Goal: Task Accomplishment & Management: Manage account settings

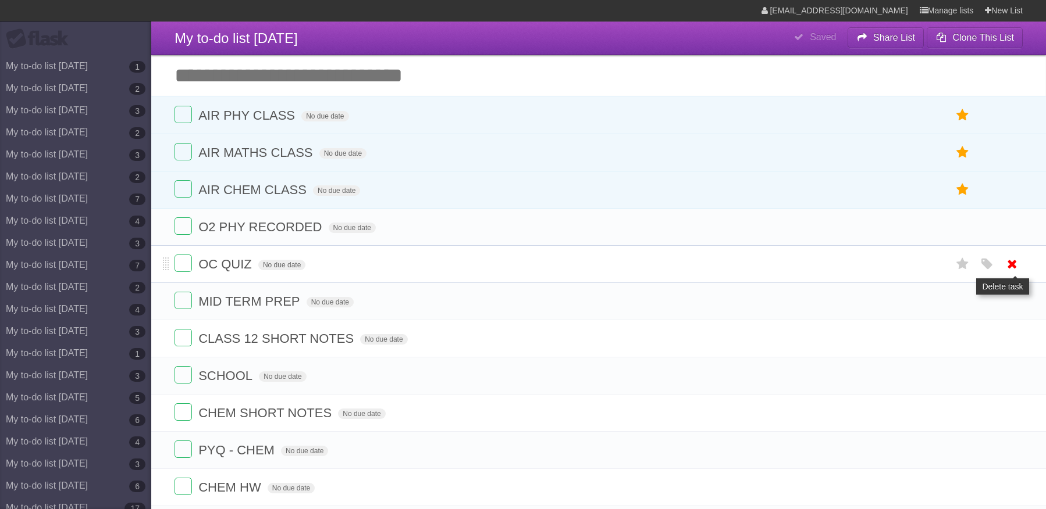
click at [1010, 255] on icon at bounding box center [1012, 264] width 16 height 19
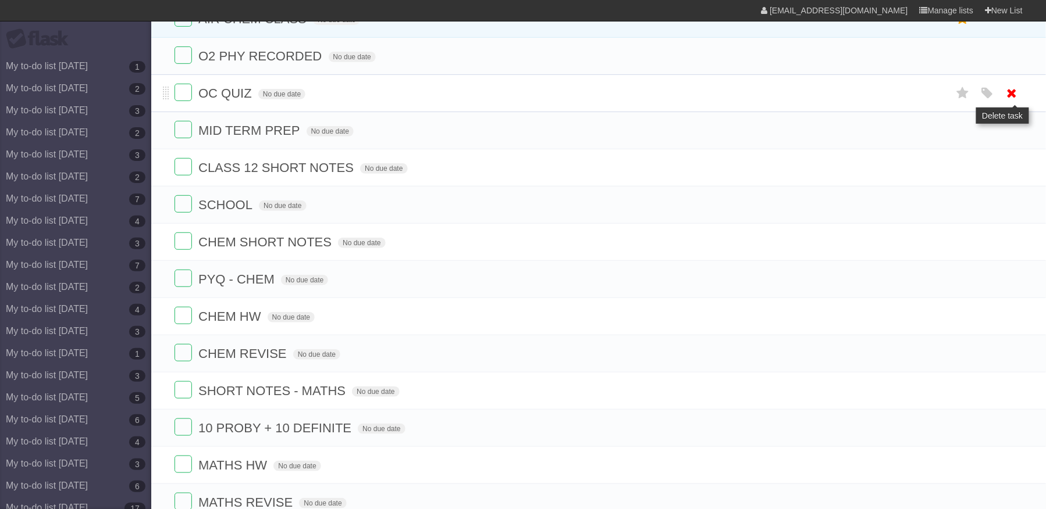
scroll to position [171, 0]
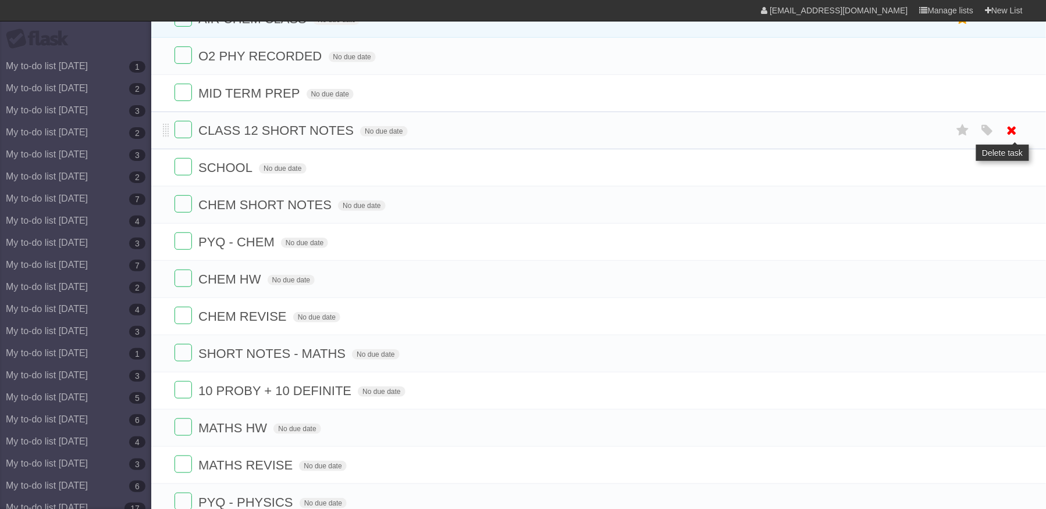
click at [1017, 135] on icon at bounding box center [1012, 130] width 16 height 19
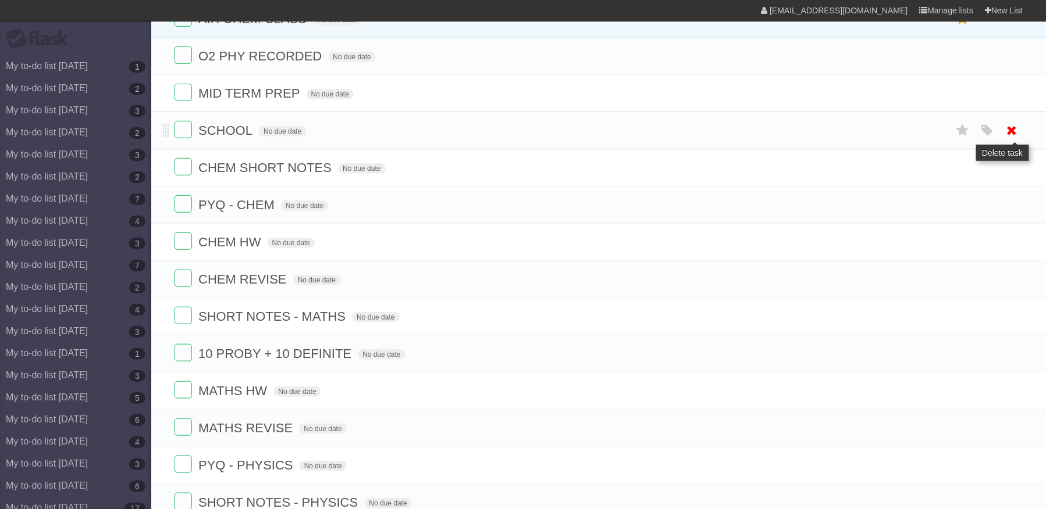
click at [1010, 140] on icon at bounding box center [1012, 130] width 16 height 19
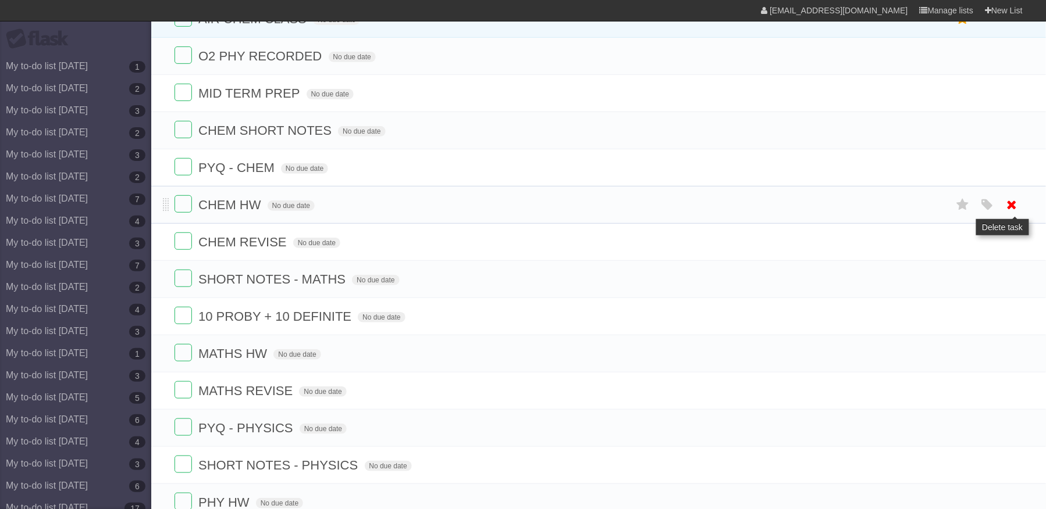
click at [1012, 215] on icon at bounding box center [1012, 204] width 16 height 19
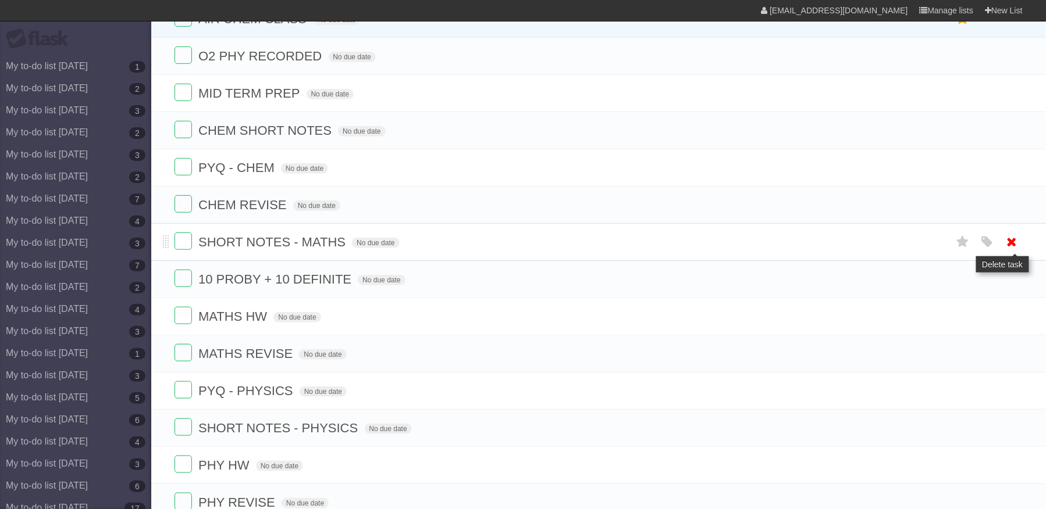
click at [1012, 250] on icon at bounding box center [1012, 242] width 16 height 19
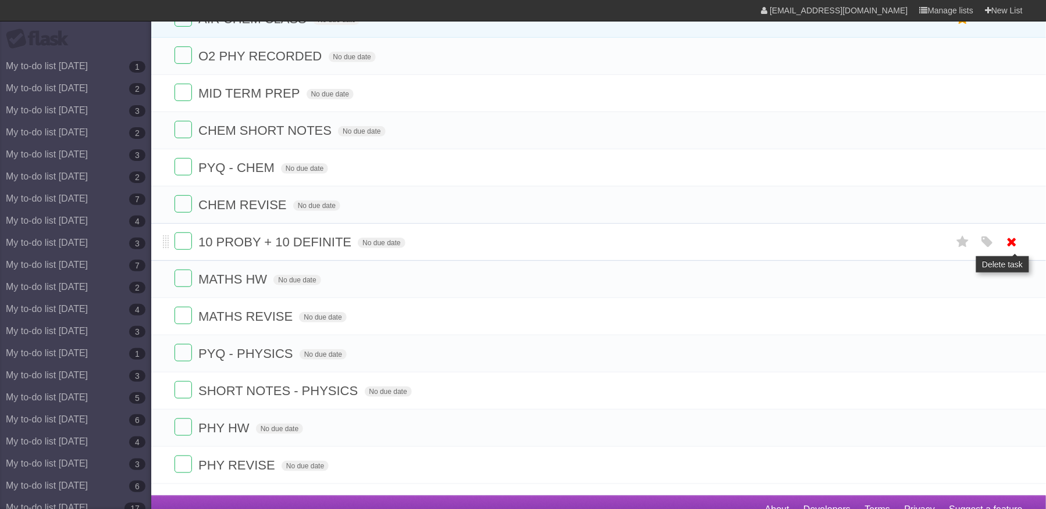
click at [1012, 252] on icon at bounding box center [1012, 242] width 16 height 19
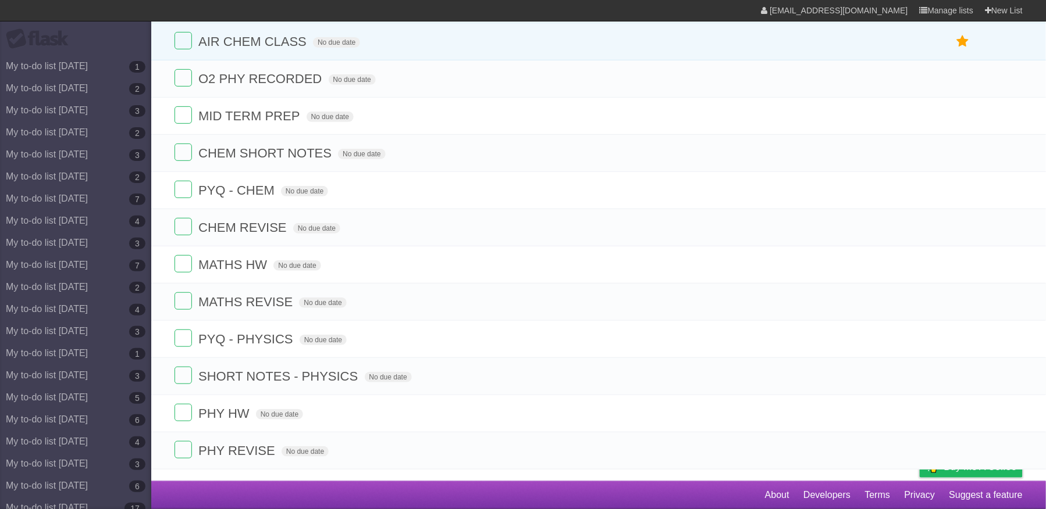
scroll to position [166, 0]
click at [263, 261] on span "MATHS HW" at bounding box center [234, 265] width 72 height 15
type input "**********"
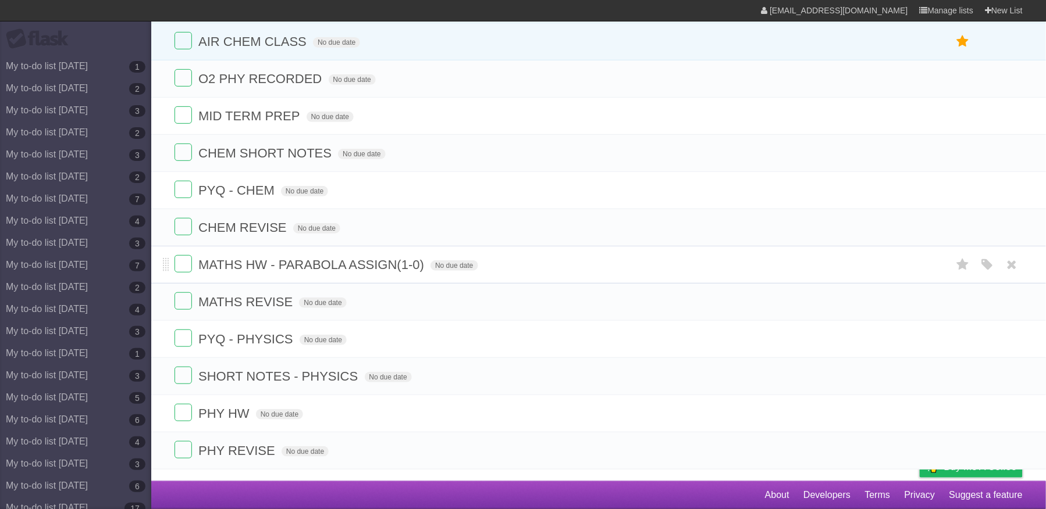
click at [368, 258] on span "MATHS HW - PARABOLA ASSIGN(1-0)" at bounding box center [312, 265] width 229 height 15
type input "**********"
click at [1015, 293] on icon at bounding box center [1012, 302] width 16 height 19
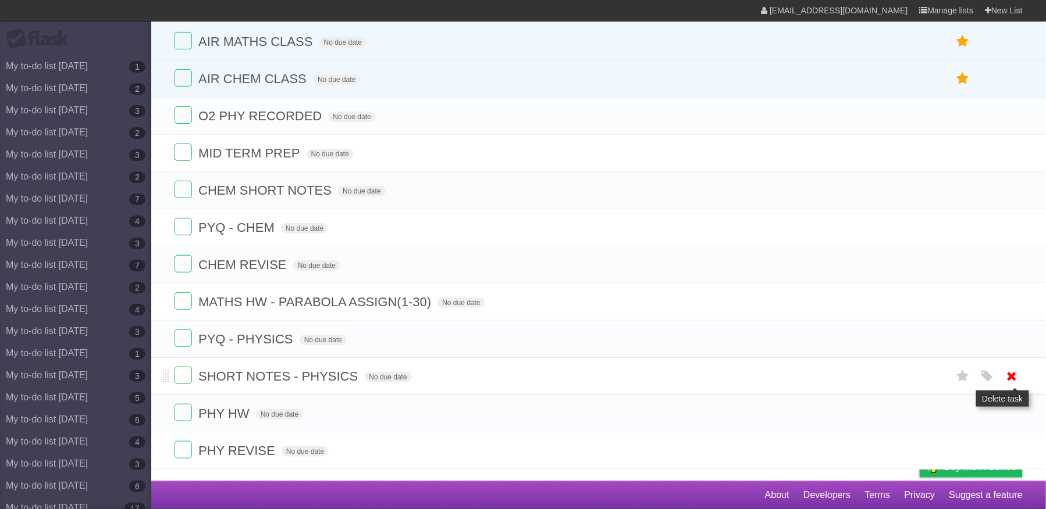
click at [1006, 372] on icon at bounding box center [1012, 376] width 16 height 19
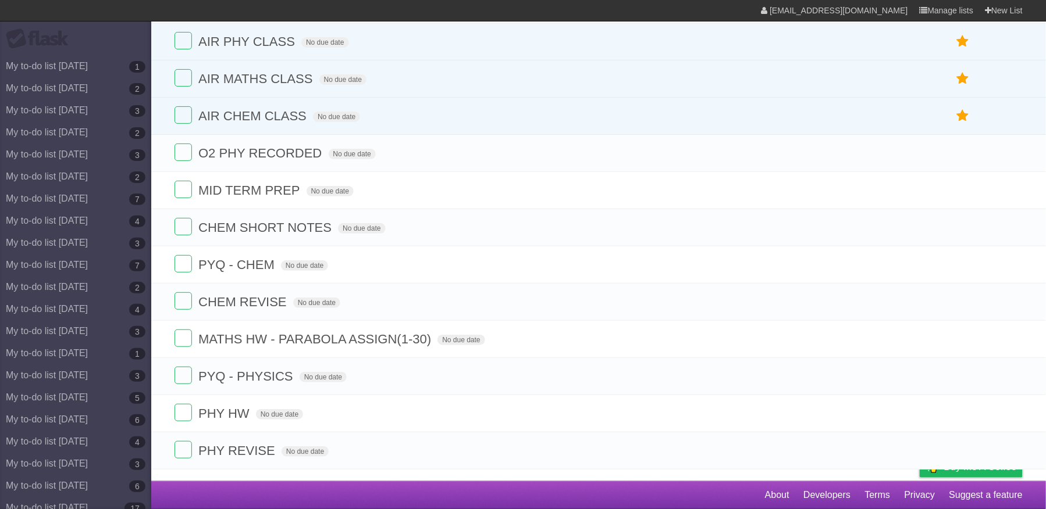
scroll to position [89, 0]
click at [1003, 444] on link at bounding box center [1012, 450] width 22 height 19
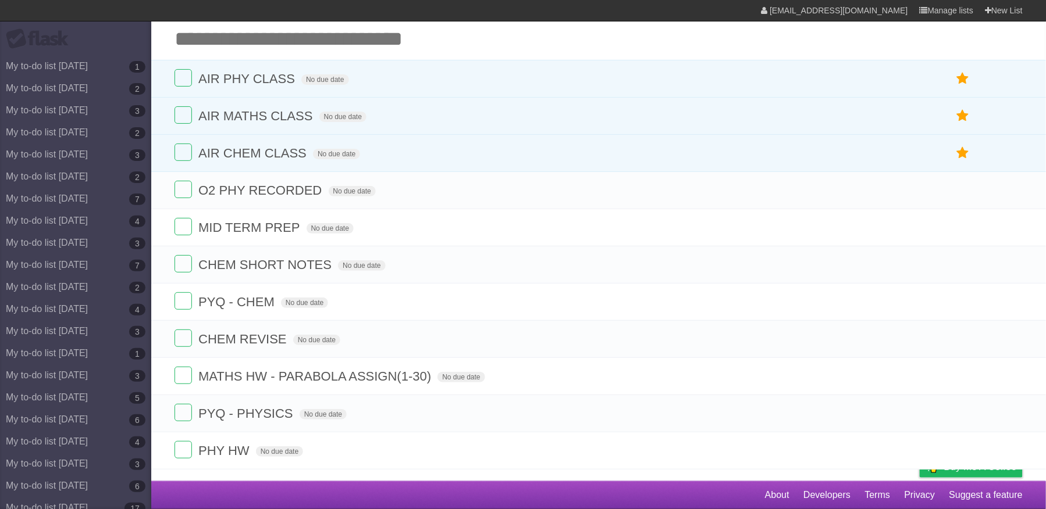
scroll to position [50, 0]
click at [1003, 445] on link at bounding box center [1012, 450] width 22 height 19
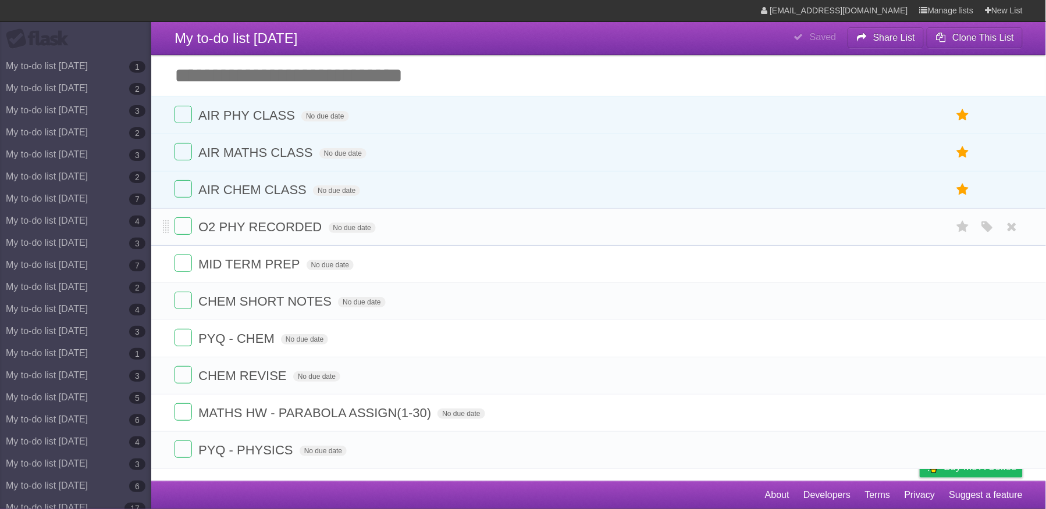
scroll to position [12, 0]
click at [1008, 219] on icon at bounding box center [1012, 227] width 16 height 19
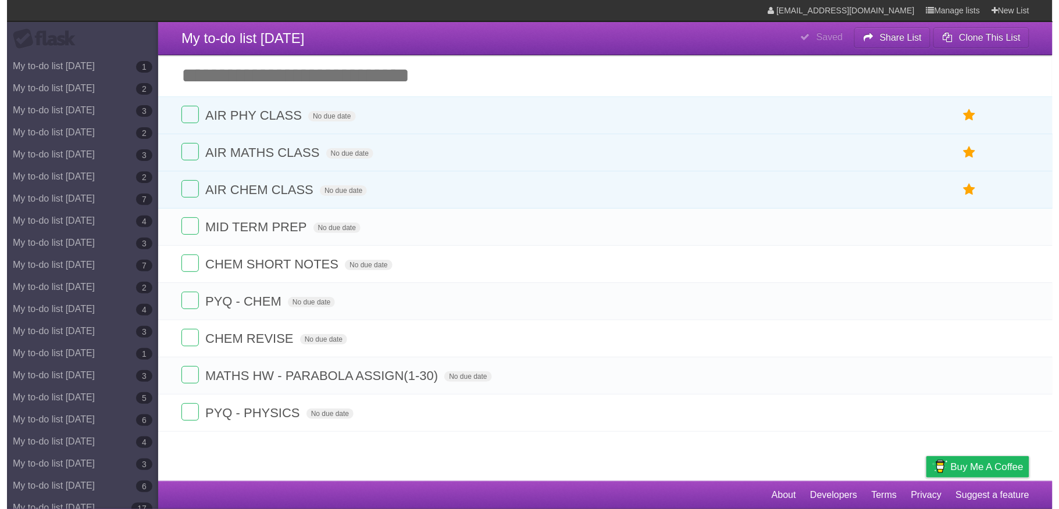
scroll to position [0, 0]
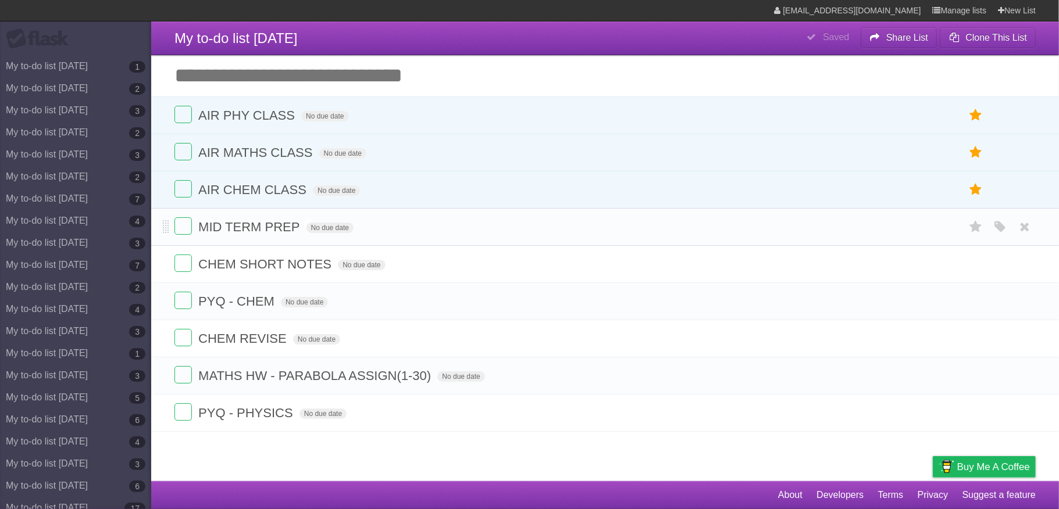
click at [301, 233] on span "MID TERM PREP" at bounding box center [250, 227] width 104 height 15
type input "**********"
